Goal: Transaction & Acquisition: Purchase product/service

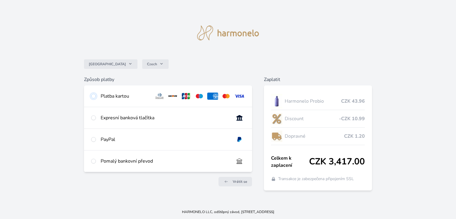
click at [91, 96] on input "radio" at bounding box center [93, 96] width 5 height 5
radio input "true"
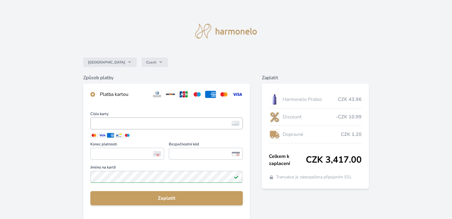
click at [92, 121] on span "<p>Your browser does not support iframes.</p>" at bounding box center [166, 124] width 152 height 12
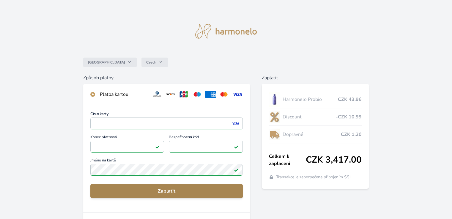
click at [166, 191] on span "Zaplatit" at bounding box center [166, 191] width 142 height 7
